Goal: Information Seeking & Learning: Learn about a topic

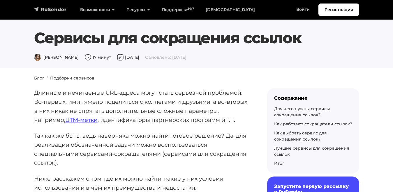
click at [39, 8] on img "navbar" at bounding box center [50, 9] width 33 height 6
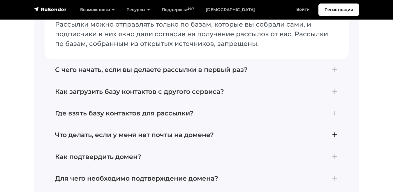
scroll to position [2351, 0]
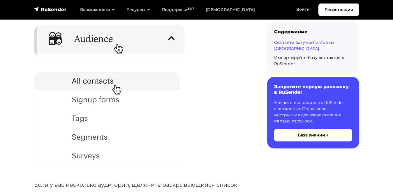
scroll to position [157, 0]
